Goal: Information Seeking & Learning: Understand process/instructions

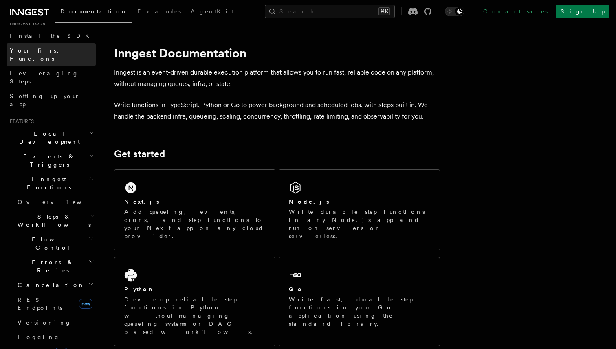
scroll to position [103, 0]
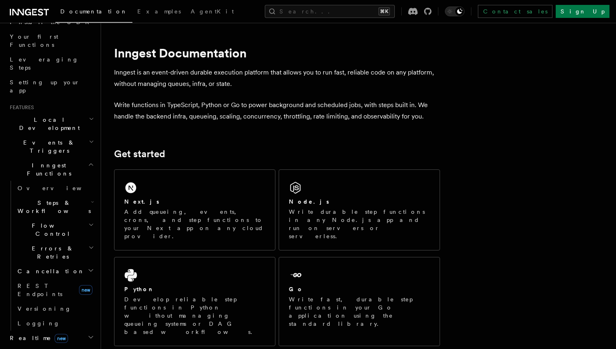
click at [92, 164] on icon "button" at bounding box center [91, 165] width 4 height 2
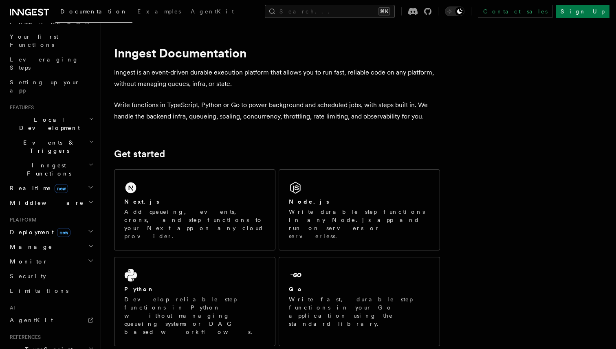
click at [58, 181] on h2 "Realtime new" at bounding box center [51, 188] width 89 height 15
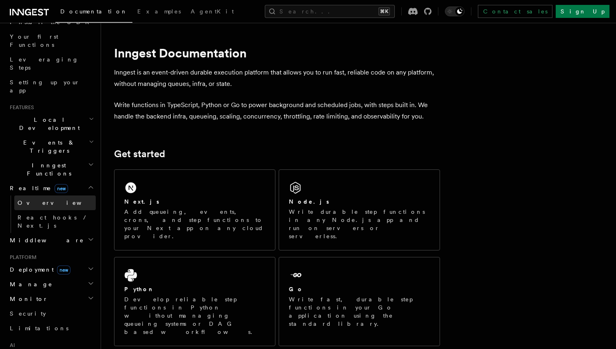
click at [40, 200] on span "Overview" at bounding box center [60, 203] width 84 height 7
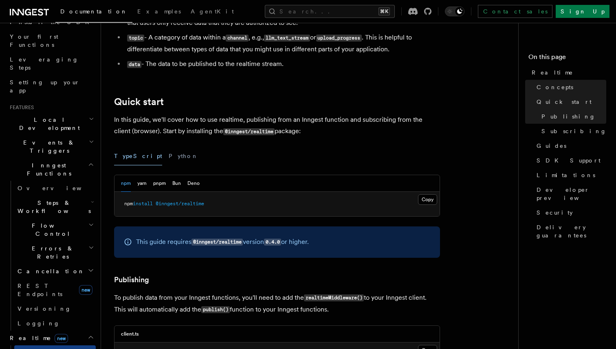
scroll to position [292, 0]
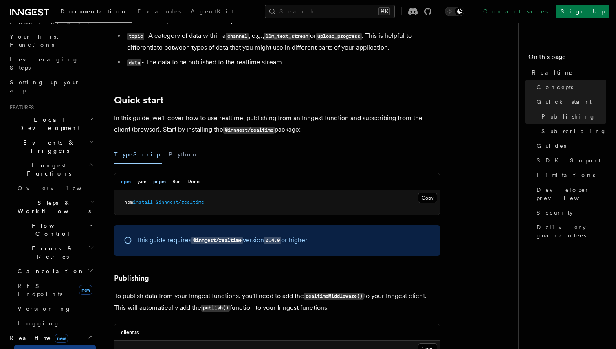
click at [162, 184] on button "pnpm" at bounding box center [159, 181] width 13 height 17
drag, startPoint x: 205, startPoint y: 204, endPoint x: 122, endPoint y: 203, distance: 83.5
click at [122, 203] on pre "pnpm add @inngest/realtime" at bounding box center [276, 202] width 325 height 24
copy span "pnpm add @inngest/realtime"
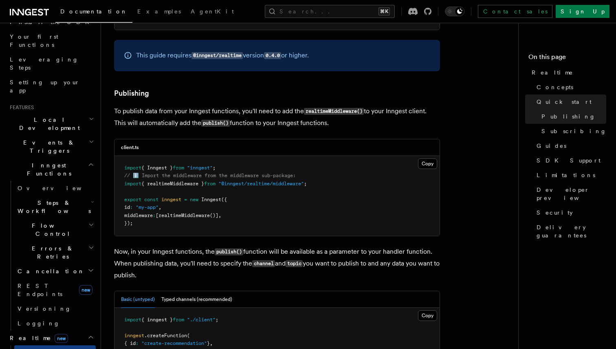
scroll to position [488, 0]
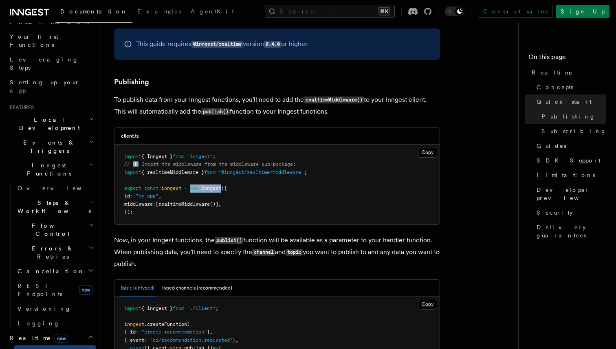
drag, startPoint x: 223, startPoint y: 190, endPoint x: 191, endPoint y: 191, distance: 31.4
click at [191, 191] on span "export const inngest = new Inngest ({" at bounding box center [175, 188] width 103 height 6
copy span "new Inngest"
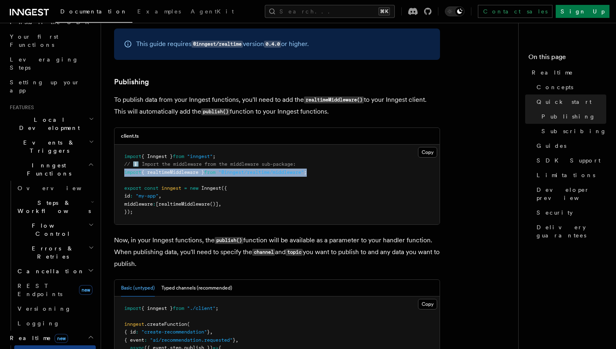
drag, startPoint x: 318, startPoint y: 173, endPoint x: 118, endPoint y: 175, distance: 199.9
click at [118, 175] on pre "import { Inngest } from "inngest" ; // ℹ️ Import the middleware from the middle…" at bounding box center [276, 185] width 325 height 80
copy span "import { realtimeMiddleware } from "@inngest/realtime/middleware" ;"
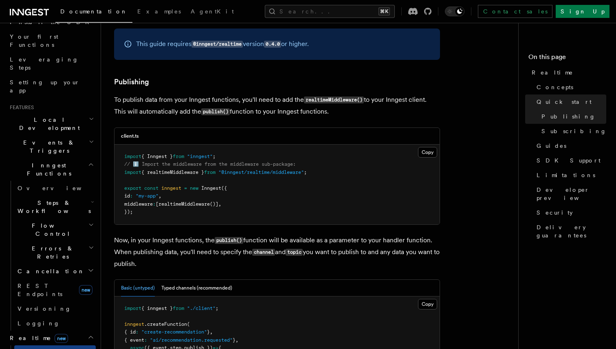
click at [234, 205] on pre "import { Inngest } from "inngest" ; // ℹ️ Import the middleware from the middle…" at bounding box center [276, 185] width 325 height 80
drag, startPoint x: 234, startPoint y: 205, endPoint x: 125, endPoint y: 204, distance: 108.3
click at [125, 204] on pre "import { Inngest } from "inngest" ; // ℹ️ Import the middleware from the middle…" at bounding box center [276, 185] width 325 height 80
copy span "middleware : [ realtimeMiddleware ()] ,"
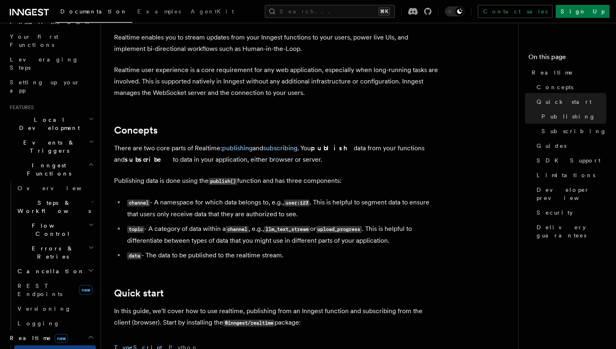
scroll to position [0, 0]
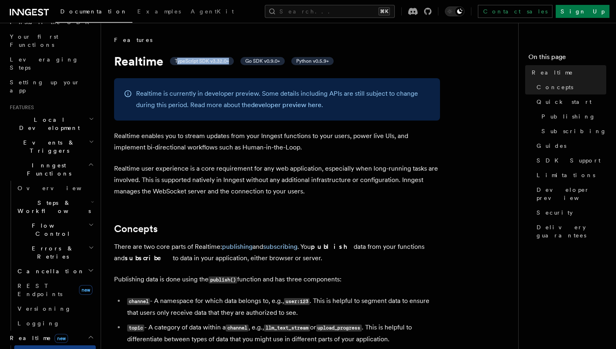
drag, startPoint x: 229, startPoint y: 61, endPoint x: 176, endPoint y: 59, distance: 52.5
click at [176, 59] on span "TypeScript SDK v3.32.0+" at bounding box center [202, 61] width 54 height 7
copy span "ypeScript SDK v3.32.0+"
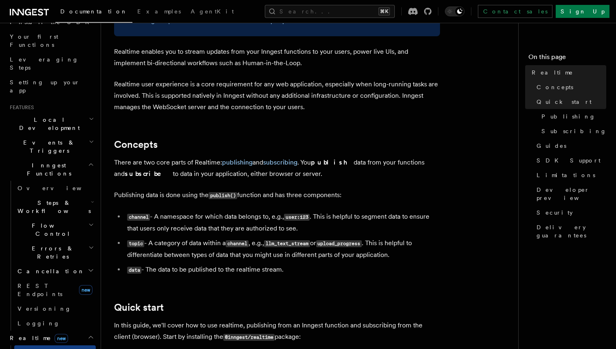
scroll to position [86, 0]
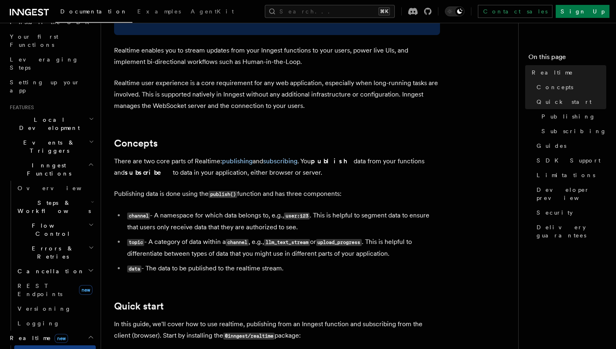
drag, startPoint x: 115, startPoint y: 173, endPoint x: 140, endPoint y: 173, distance: 24.4
click at [140, 173] on strong "subscribe" at bounding box center [149, 173] width 48 height 8
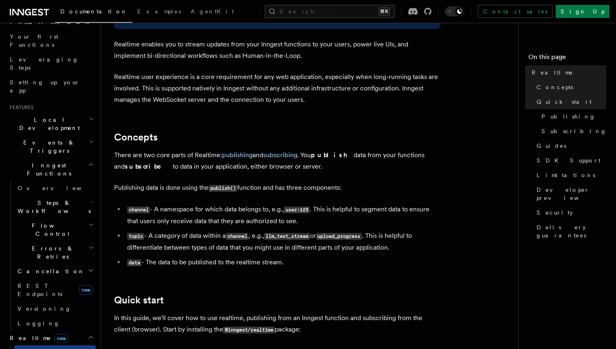
click at [91, 116] on icon "button" at bounding box center [91, 119] width 5 height 7
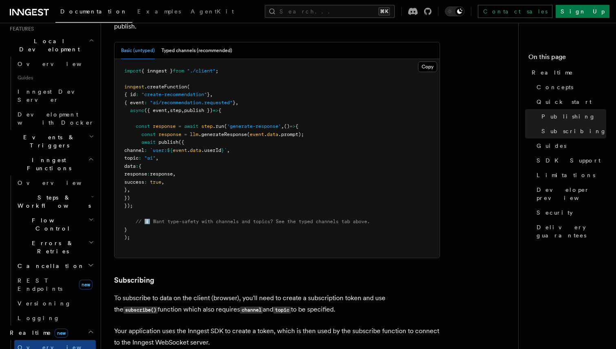
scroll to position [173, 0]
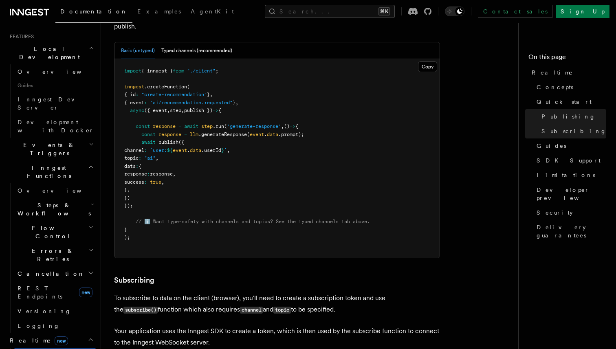
click at [93, 270] on icon "button" at bounding box center [91, 273] width 7 height 7
click at [91, 201] on icon "button" at bounding box center [92, 204] width 3 height 7
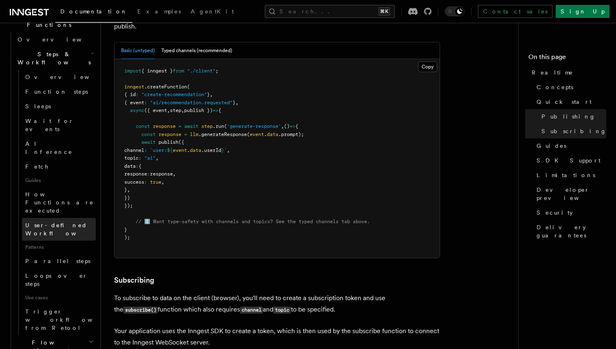
scroll to position [325, 0]
click at [90, 340] on icon "button" at bounding box center [91, 341] width 3 height 2
click at [90, 338] on icon "button" at bounding box center [91, 341] width 6 height 7
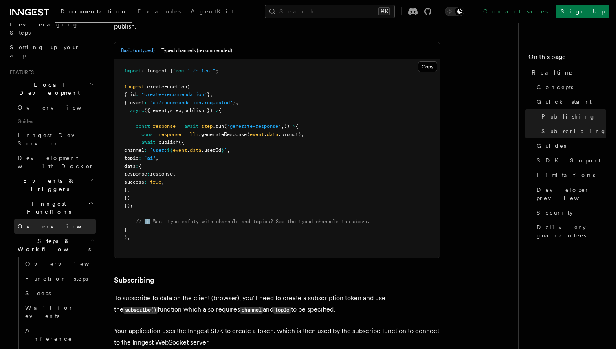
scroll to position [134, 0]
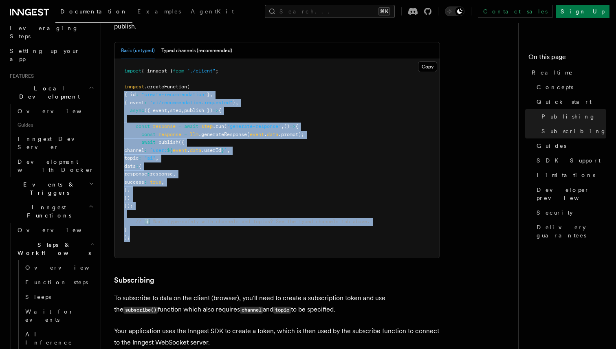
drag, startPoint x: 132, startPoint y: 241, endPoint x: 122, endPoint y: 99, distance: 142.4
click at [122, 99] on pre "import { inngest } from "./client" ; inngest .createFunction ( { id : "create-r…" at bounding box center [276, 158] width 325 height 199
click at [131, 96] on span "{ id" at bounding box center [129, 95] width 11 height 6
drag, startPoint x: 124, startPoint y: 86, endPoint x: 141, endPoint y: 237, distance: 151.6
click at [141, 237] on pre "import { inngest } from "./client" ; inngest .createFunction ( { id : "create-r…" at bounding box center [276, 158] width 325 height 199
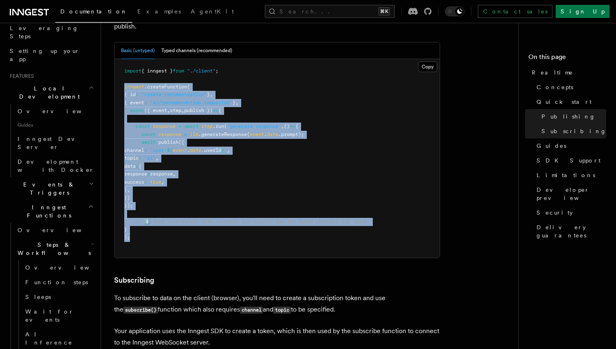
copy code "inngest .createFunction ( { id : "create-recommendation" } , { event : "ai/reco…"
click at [188, 198] on pre "import { inngest } from "./client" ; inngest .createFunction ( { id : "create-r…" at bounding box center [276, 158] width 325 height 199
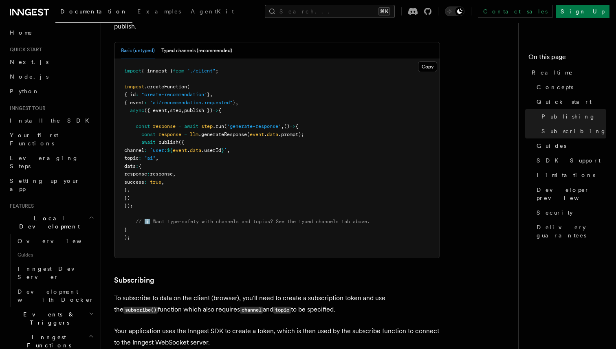
scroll to position [0, 0]
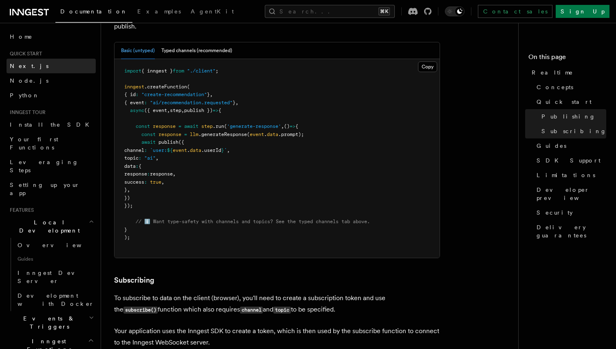
click at [41, 65] on link "Next.js" at bounding box center [51, 66] width 89 height 15
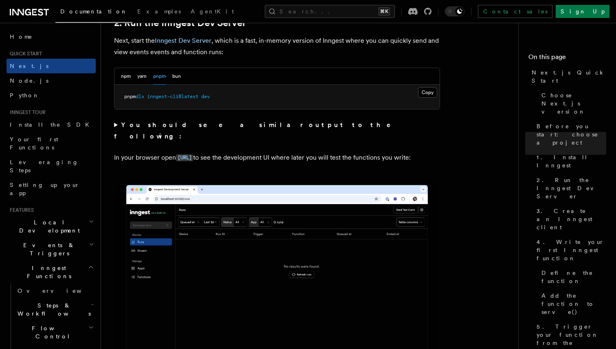
scroll to position [580, 0]
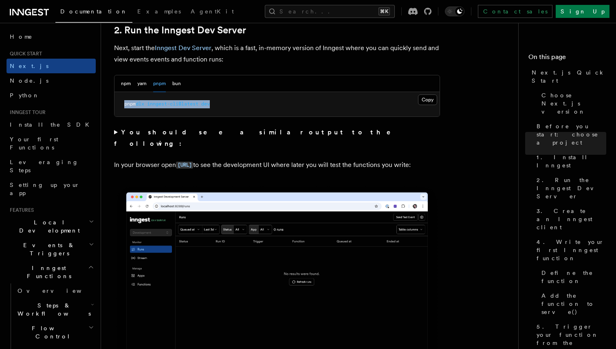
drag, startPoint x: 218, startPoint y: 105, endPoint x: 121, endPoint y: 104, distance: 97.3
click at [121, 104] on pre "pnpm dlx inngest-cli@latest dev" at bounding box center [276, 104] width 325 height 24
copy span "pnpm dlx inngest-cli@latest dev"
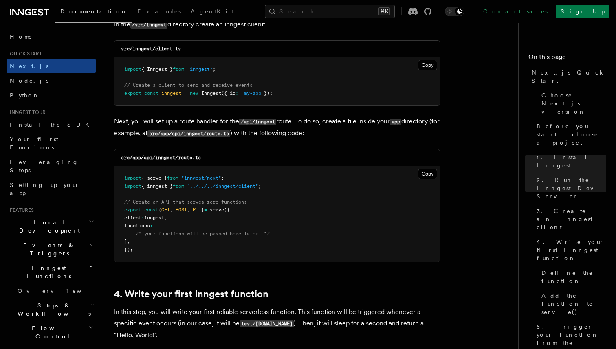
scroll to position [1060, 0]
drag, startPoint x: 228, startPoint y: 72, endPoint x: 122, endPoint y: 72, distance: 105.5
click at [122, 72] on pre "import { Inngest } from "inngest" ; // Create a client to send and receive even…" at bounding box center [276, 81] width 325 height 48
copy span "import { Inngest } from "inngest" ;"
drag, startPoint x: 274, startPoint y: 187, endPoint x: 123, endPoint y: 189, distance: 151.1
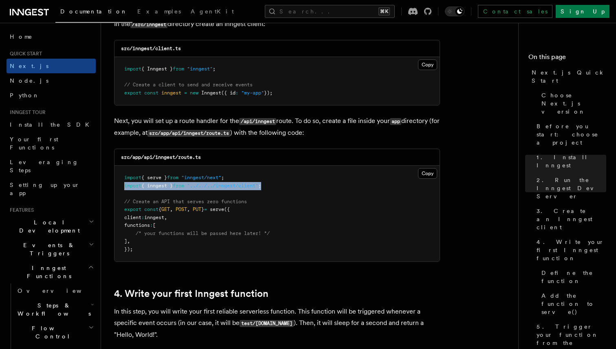
click at [123, 189] on pre "import { serve } from "inngest/next" ; import { inngest } from "../../../innges…" at bounding box center [276, 214] width 325 height 96
copy span "import { inngest } from "../../../inngest/client" ;"
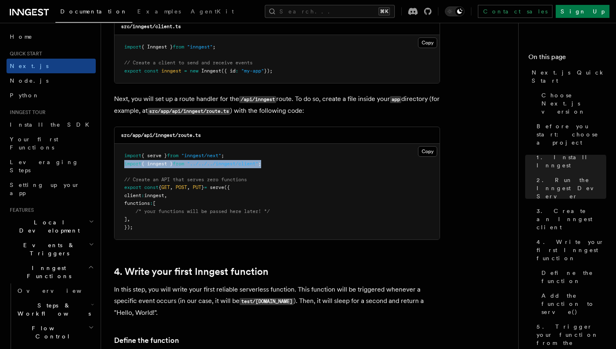
scroll to position [1082, 0]
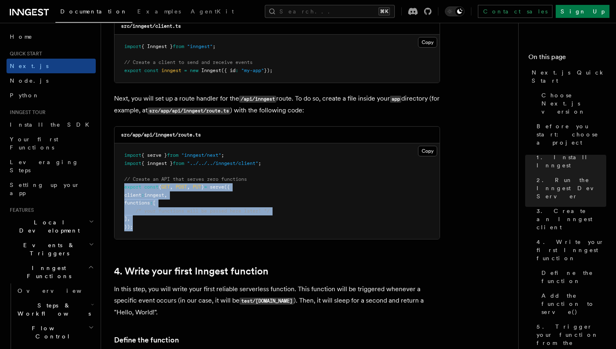
drag, startPoint x: 124, startPoint y: 189, endPoint x: 134, endPoint y: 230, distance: 41.9
click at [134, 230] on pre "import { serve } from "inngest/next" ; import { inngest } from "../../../innges…" at bounding box center [276, 191] width 325 height 96
copy code "export const { GET , POST , PUT } = serve ({ client : inngest , functions : [ /…"
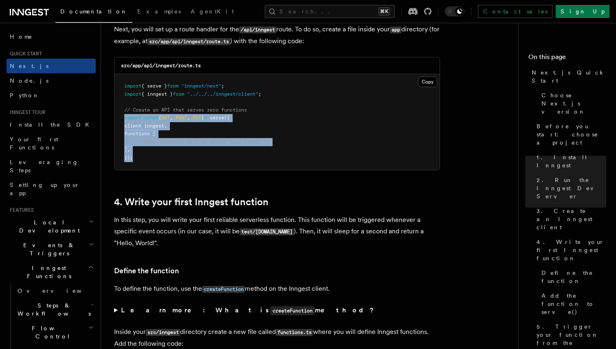
scroll to position [1144, 0]
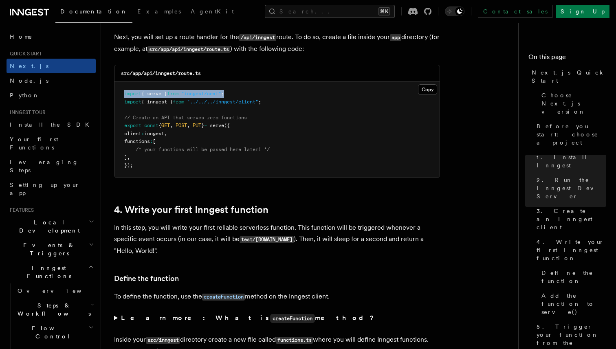
drag, startPoint x: 235, startPoint y: 94, endPoint x: 121, endPoint y: 92, distance: 114.8
click at [121, 92] on pre "import { serve } from "inngest/next" ; import { inngest } from "../../../innges…" at bounding box center [276, 130] width 325 height 96
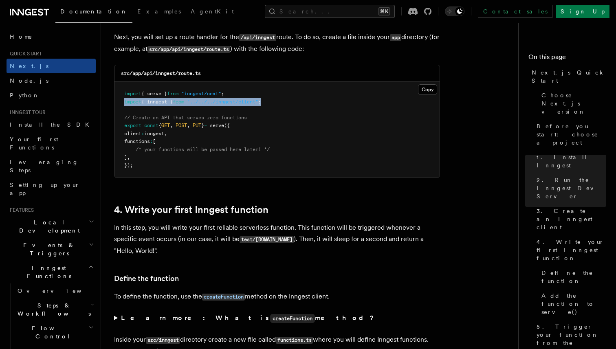
drag, startPoint x: 273, startPoint y: 102, endPoint x: 112, endPoint y: 103, distance: 161.2
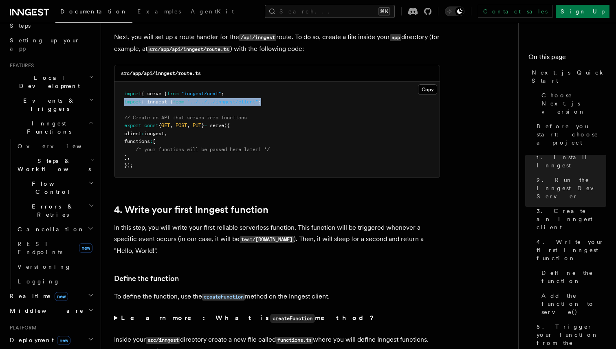
scroll to position [155, 0]
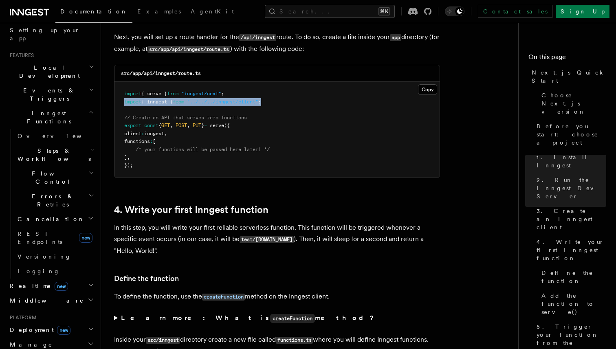
click at [26, 282] on span "Realtime new" at bounding box center [37, 286] width 61 height 8
click at [35, 297] on span "Overview" at bounding box center [60, 300] width 84 height 7
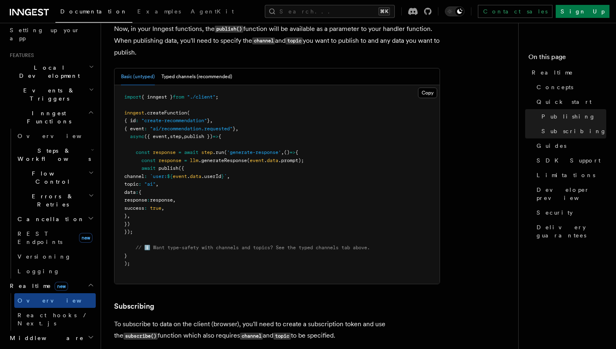
scroll to position [739, 0]
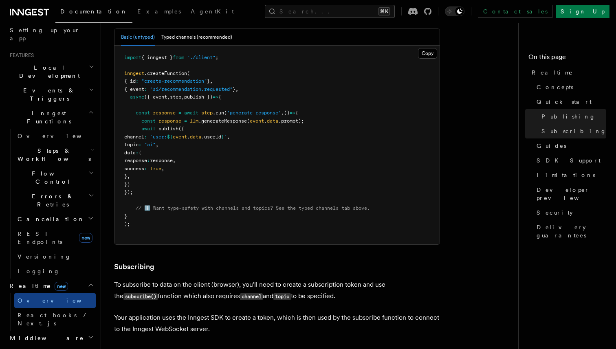
drag, startPoint x: 140, startPoint y: 130, endPoint x: 152, endPoint y: 186, distance: 58.0
click at [152, 186] on pre "import { inngest } from "./client" ; inngest .createFunction ( { id : "create-r…" at bounding box center [276, 145] width 325 height 199
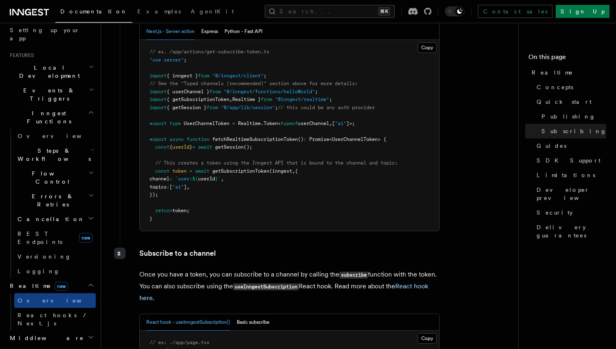
scroll to position [1180, 0]
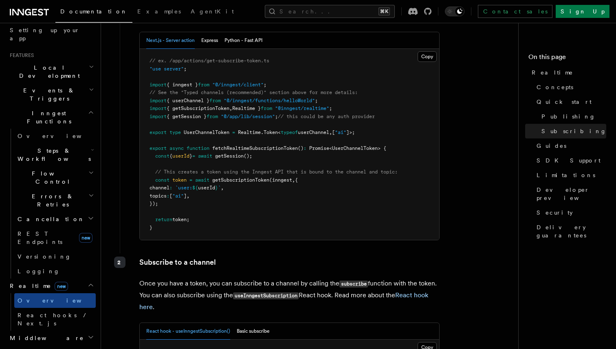
click at [195, 143] on pre "// ex. /app/actions/get-subscribe-token.ts "use server" ; import { inngest } fr…" at bounding box center [289, 144] width 299 height 191
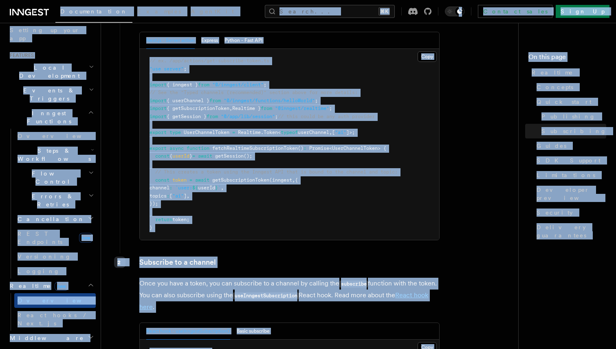
click at [195, 143] on pre "// ex. /app/actions/get-subscribe-token.ts "use server" ; import { inngest } fr…" at bounding box center [289, 144] width 299 height 191
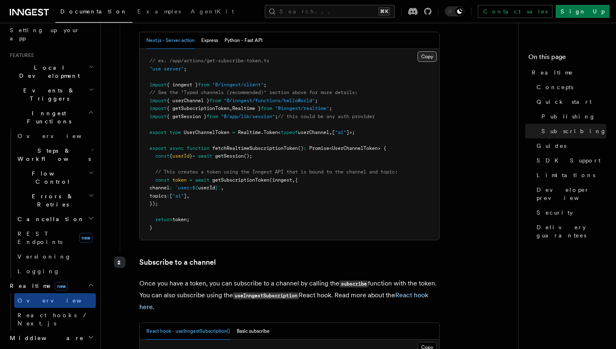
click at [424, 60] on button "Copy Copied" at bounding box center [426, 56] width 19 height 11
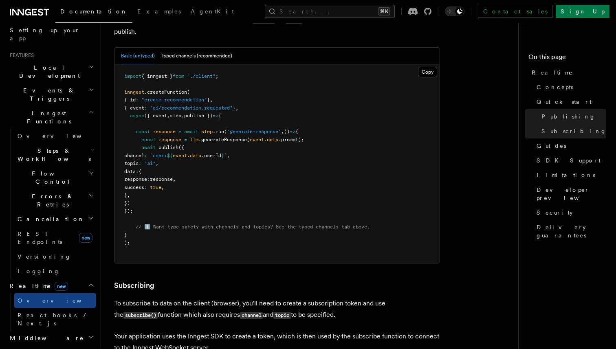
scroll to position [719, 0]
click at [221, 56] on button "Typed channels (recommended)" at bounding box center [196, 56] width 71 height 17
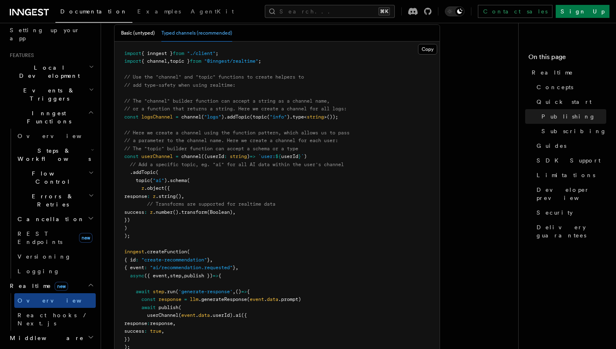
scroll to position [728, 0]
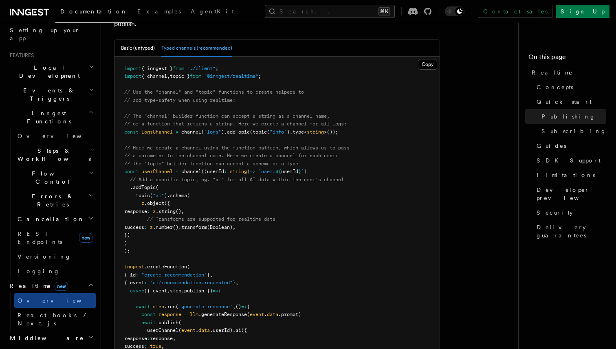
click at [130, 253] on span ");" at bounding box center [127, 251] width 6 height 6
drag, startPoint x: 280, startPoint y: 77, endPoint x: 120, endPoint y: 76, distance: 160.0
click at [120, 76] on pre "import { inngest } from "./client" ; import { channel , topic } from "@inngest/…" at bounding box center [276, 244] width 325 height 374
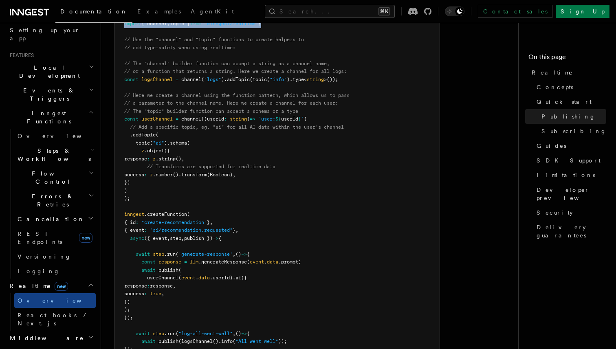
scroll to position [779, 0]
drag, startPoint x: 135, startPoint y: 204, endPoint x: 121, endPoint y: 122, distance: 82.7
click at [121, 122] on pre "import { inngest } from "./client" ; import { channel , topic } from "@inngest/…" at bounding box center [276, 192] width 325 height 374
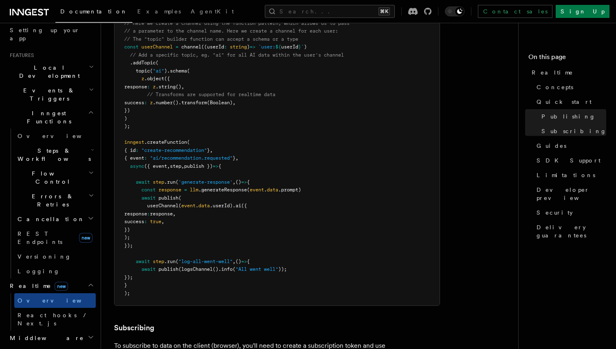
scroll to position [853, 0]
drag, startPoint x: 232, startPoint y: 207, endPoint x: 183, endPoint y: 205, distance: 48.9
click at [183, 205] on span "userChannel ( event . data .userId) .ai ({" at bounding box center [185, 205] width 123 height 6
drag, startPoint x: 245, startPoint y: 206, endPoint x: 204, endPoint y: 229, distance: 47.0
click at [204, 229] on pre "import { inngest } from "./client" ; import { channel , topic } from "@inngest/…" at bounding box center [276, 118] width 325 height 374
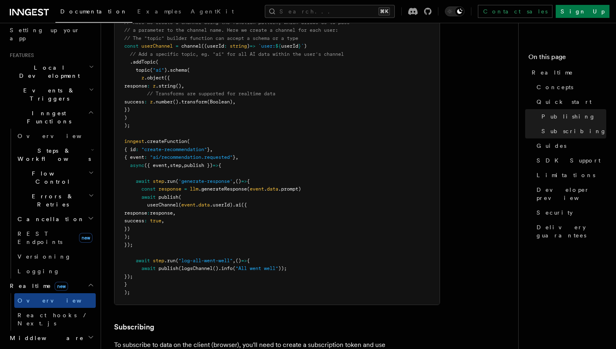
click at [145, 245] on pre "import { inngest } from "./client" ; import { channel , topic } from "@inngest/…" at bounding box center [276, 118] width 325 height 374
drag, startPoint x: 145, startPoint y: 245, endPoint x: 130, endPoint y: 184, distance: 61.9
click at [130, 184] on pre "import { inngest } from "./client" ; import { channel , topic } from "@inngest/…" at bounding box center [276, 118] width 325 height 374
click at [179, 192] on span "response" at bounding box center [169, 189] width 23 height 6
drag, startPoint x: 140, startPoint y: 200, endPoint x: 151, endPoint y: 239, distance: 41.5
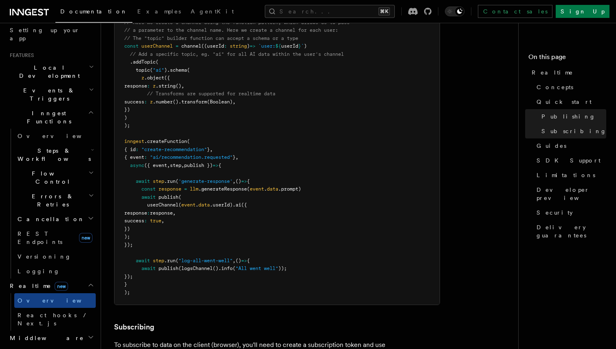
click at [152, 239] on pre "import { inngest } from "./client" ; import { channel , topic } from "@inngest/…" at bounding box center [276, 118] width 325 height 374
drag, startPoint x: 147, startPoint y: 239, endPoint x: 138, endPoint y: 200, distance: 40.2
click at [138, 200] on pre "import { inngest } from "./client" ; import { channel , topic } from "@inngest/…" at bounding box center [276, 118] width 325 height 374
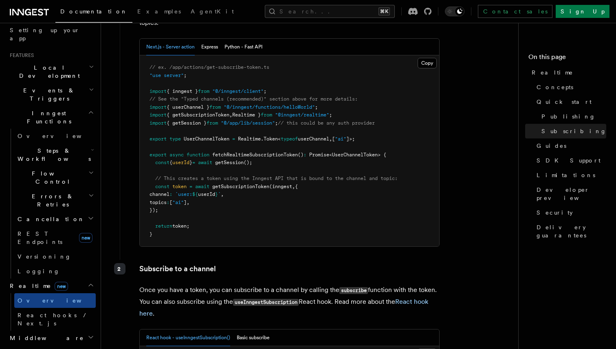
scroll to position [1349, 0]
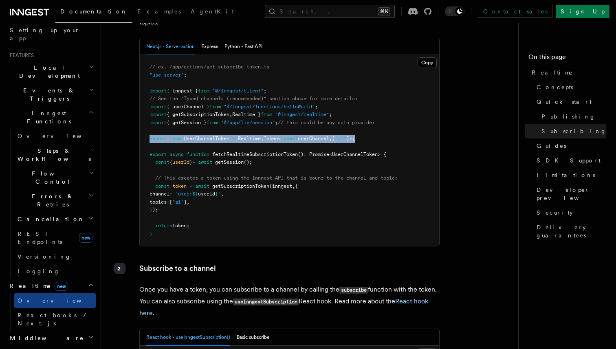
drag, startPoint x: 375, startPoint y: 140, endPoint x: 145, endPoint y: 140, distance: 230.0
click at [145, 140] on pre "// ex. /app/actions/get-subscribe-token.ts "use server" ; import { inngest } fr…" at bounding box center [289, 150] width 299 height 191
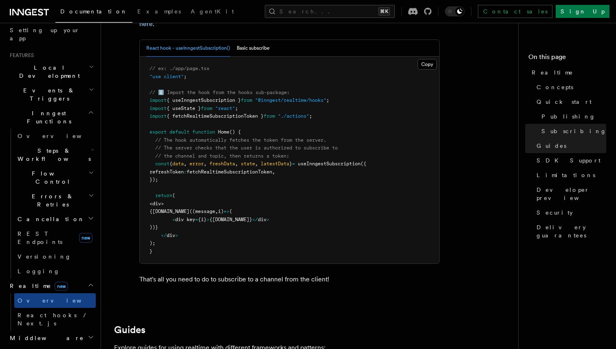
scroll to position [1638, 0]
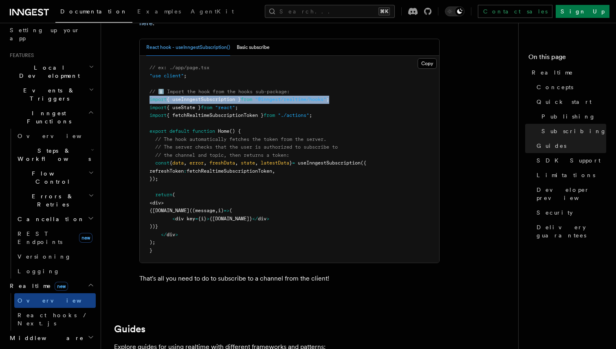
drag, startPoint x: 340, startPoint y: 103, endPoint x: 146, endPoint y: 105, distance: 194.2
click at [146, 105] on pre "// ex: ./app/page.tsx "use client" ; // ℹ️ Import the hook from the hooks sub-p…" at bounding box center [289, 159] width 299 height 207
drag, startPoint x: 165, startPoint y: 180, endPoint x: 152, endPoint y: 167, distance: 18.1
click at [153, 167] on pre "// ex: ./app/page.tsx "use client" ; // ℹ️ Import the hook from the hooks sub-p…" at bounding box center [289, 159] width 299 height 207
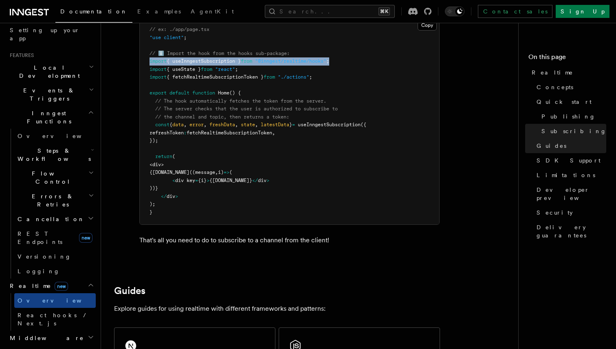
scroll to position [1721, 0]
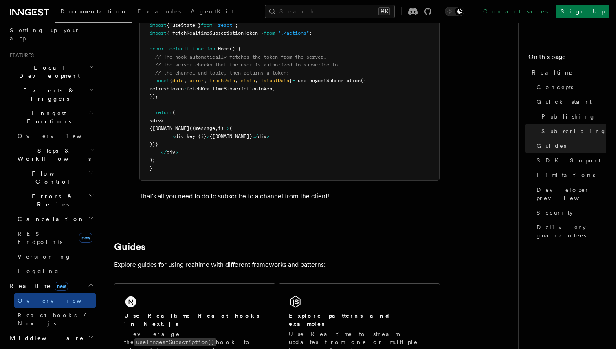
drag, startPoint x: 159, startPoint y: 122, endPoint x: 182, endPoint y: 161, distance: 45.7
click at [182, 161] on pre "// ex: ./app/page.tsx "use client" ; // ℹ️ Import the hook from the hooks sub-p…" at bounding box center [289, 77] width 299 height 207
click at [181, 156] on pre "// ex: ./app/page.tsx "use client" ; // ℹ️ Import the hook from the hooks sub-p…" at bounding box center [289, 77] width 299 height 207
drag, startPoint x: 181, startPoint y: 156, endPoint x: 160, endPoint y: 126, distance: 36.8
click at [160, 126] on pre "// ex: ./app/page.tsx "use client" ; // ℹ️ Import the hook from the hooks sub-p…" at bounding box center [289, 77] width 299 height 207
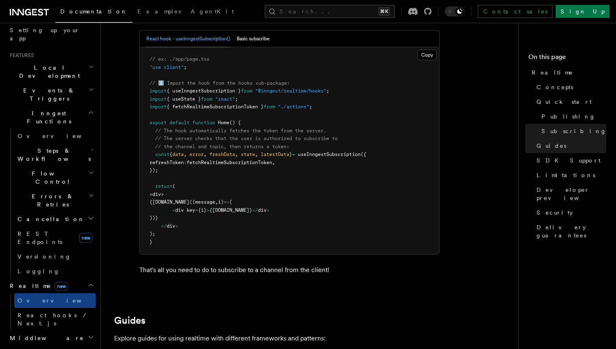
scroll to position [1646, 0]
click at [259, 45] on button "Basic subscribe" at bounding box center [253, 39] width 33 height 17
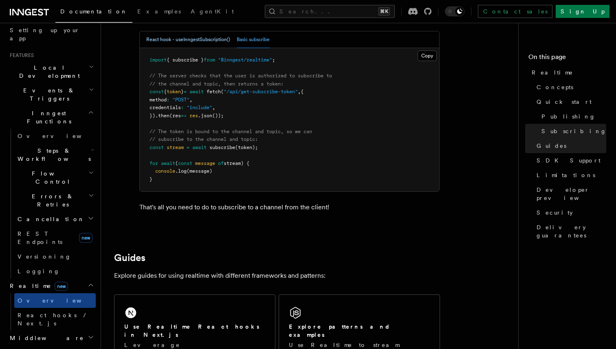
click at [198, 43] on button "React hook - useInngestSubscription()" at bounding box center [188, 39] width 84 height 17
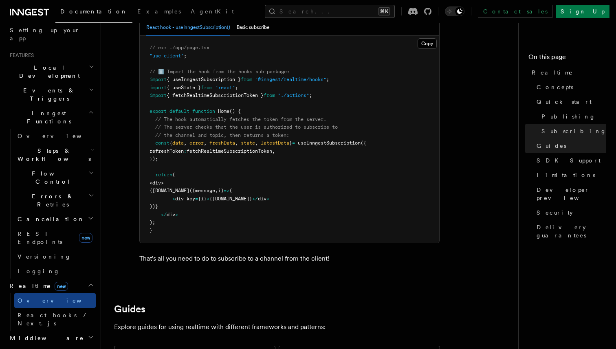
scroll to position [1659, 0]
